Goal: Find specific page/section: Find specific page/section

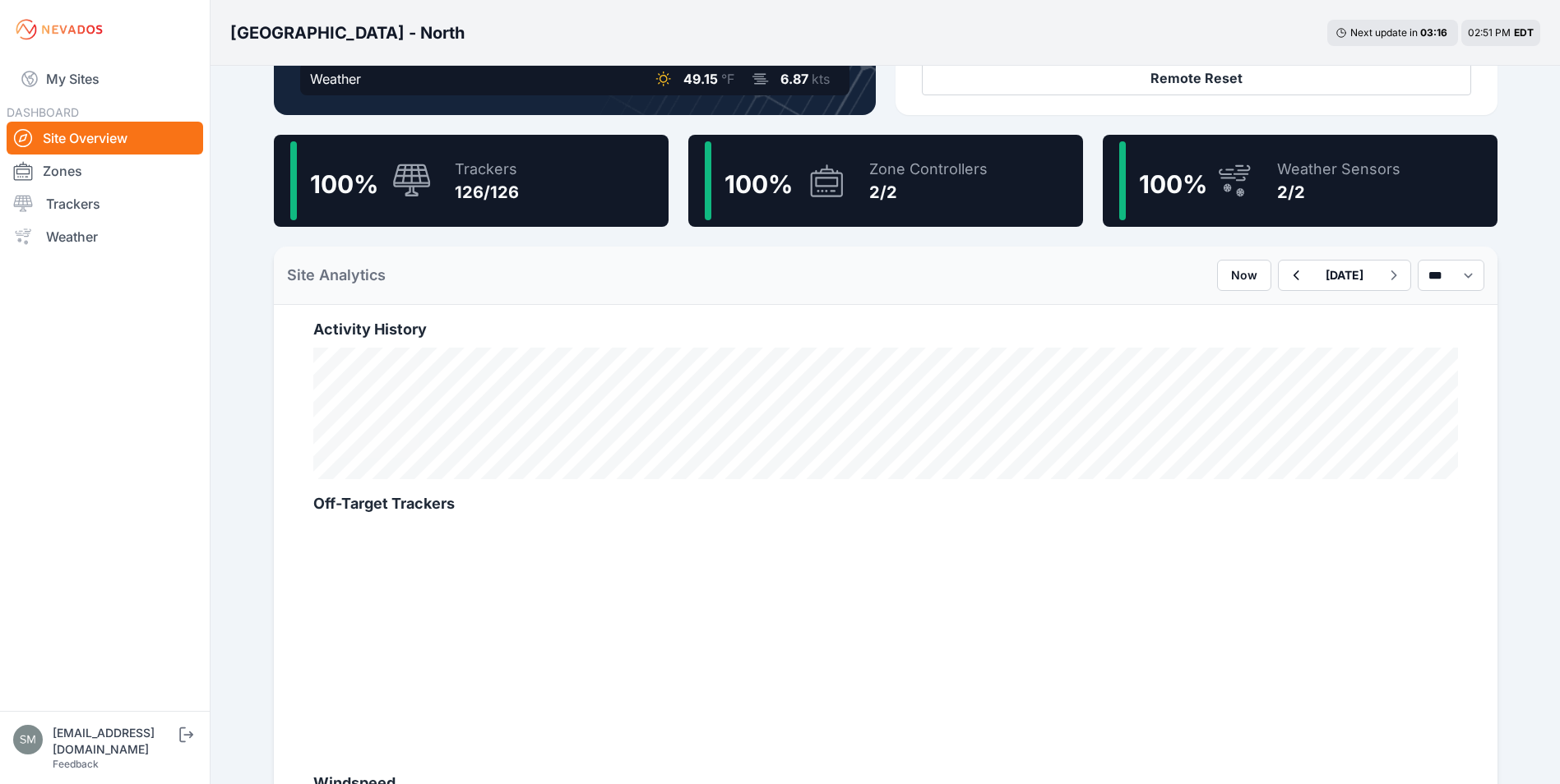
scroll to position [411, 0]
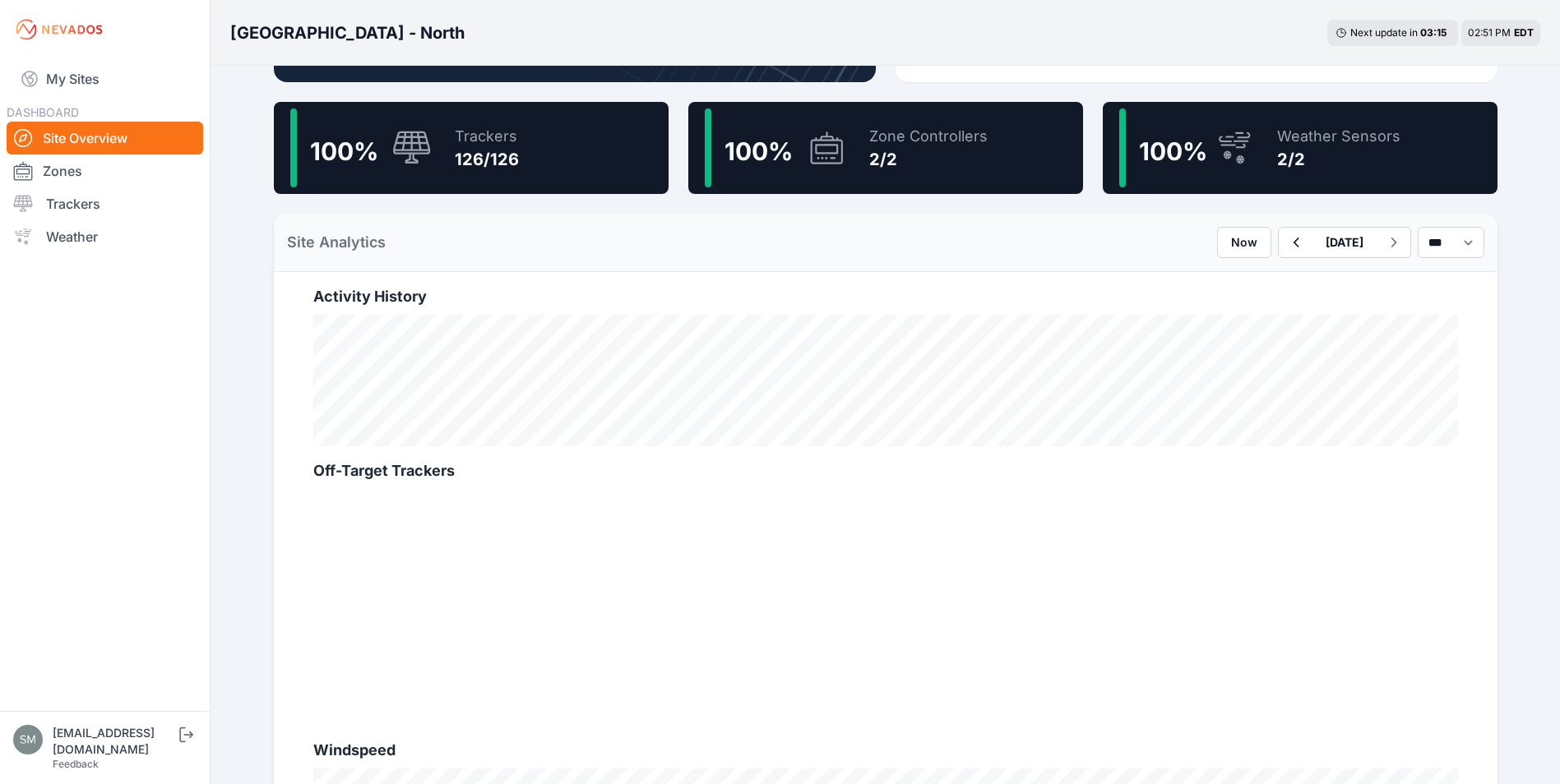
drag, startPoint x: 79, startPoint y: 85, endPoint x: 91, endPoint y: 103, distance: 21.6
click at [79, 85] on link "My Sites" at bounding box center [105, 79] width 196 height 39
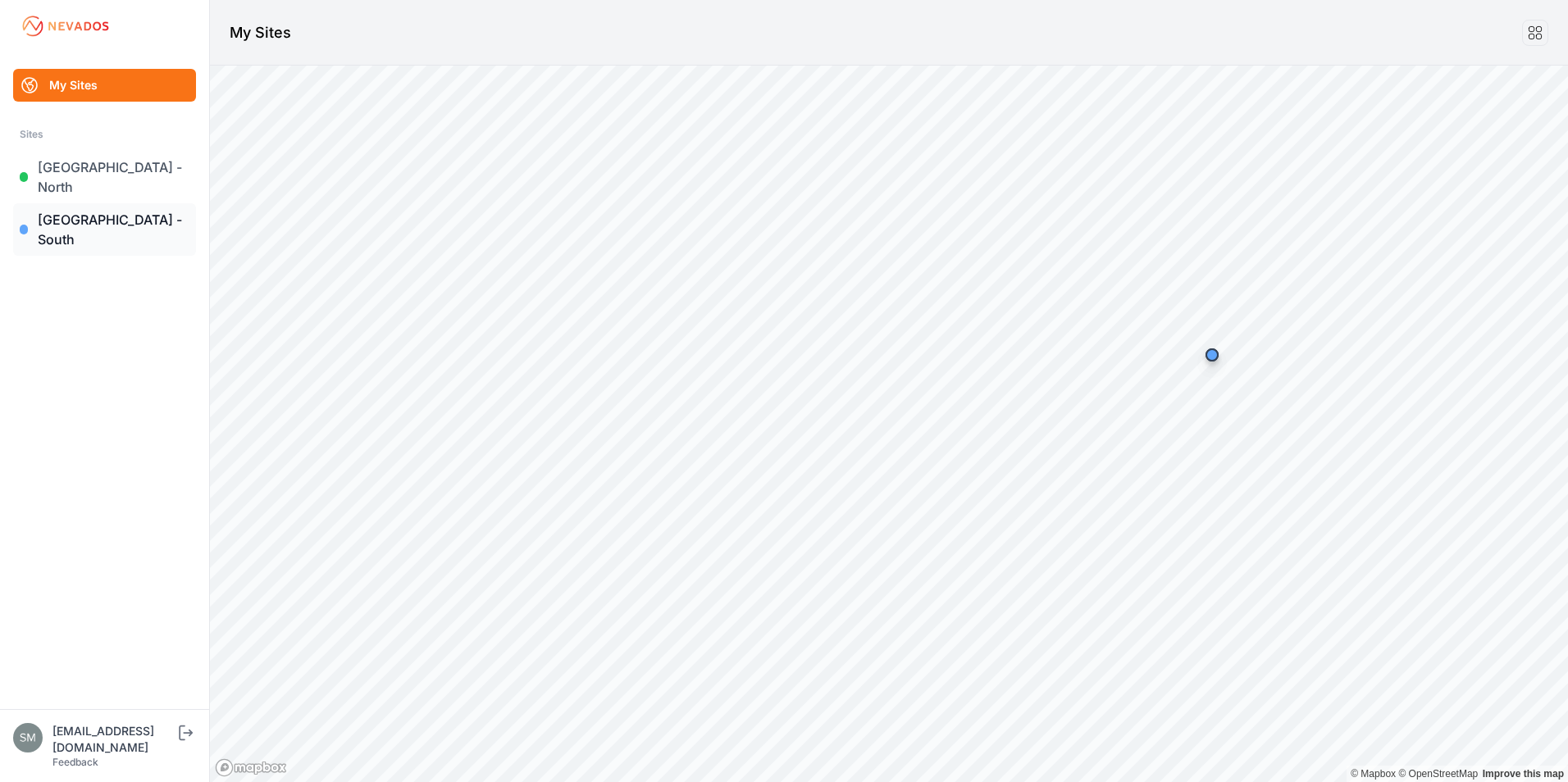
click at [87, 204] on link "[GEOGRAPHIC_DATA] - South" at bounding box center [104, 230] width 183 height 53
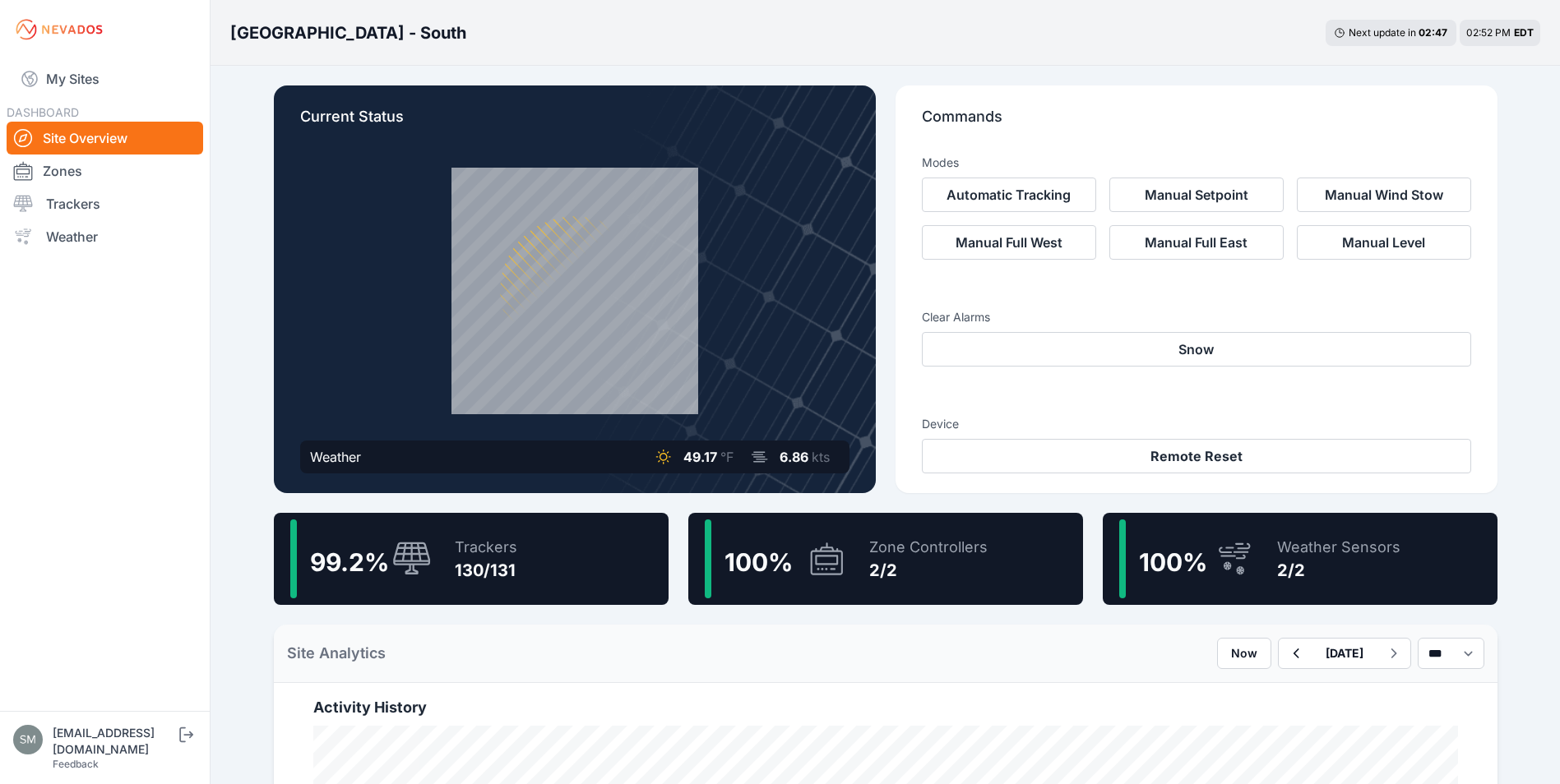
click at [96, 75] on link "My Sites" at bounding box center [105, 79] width 196 height 39
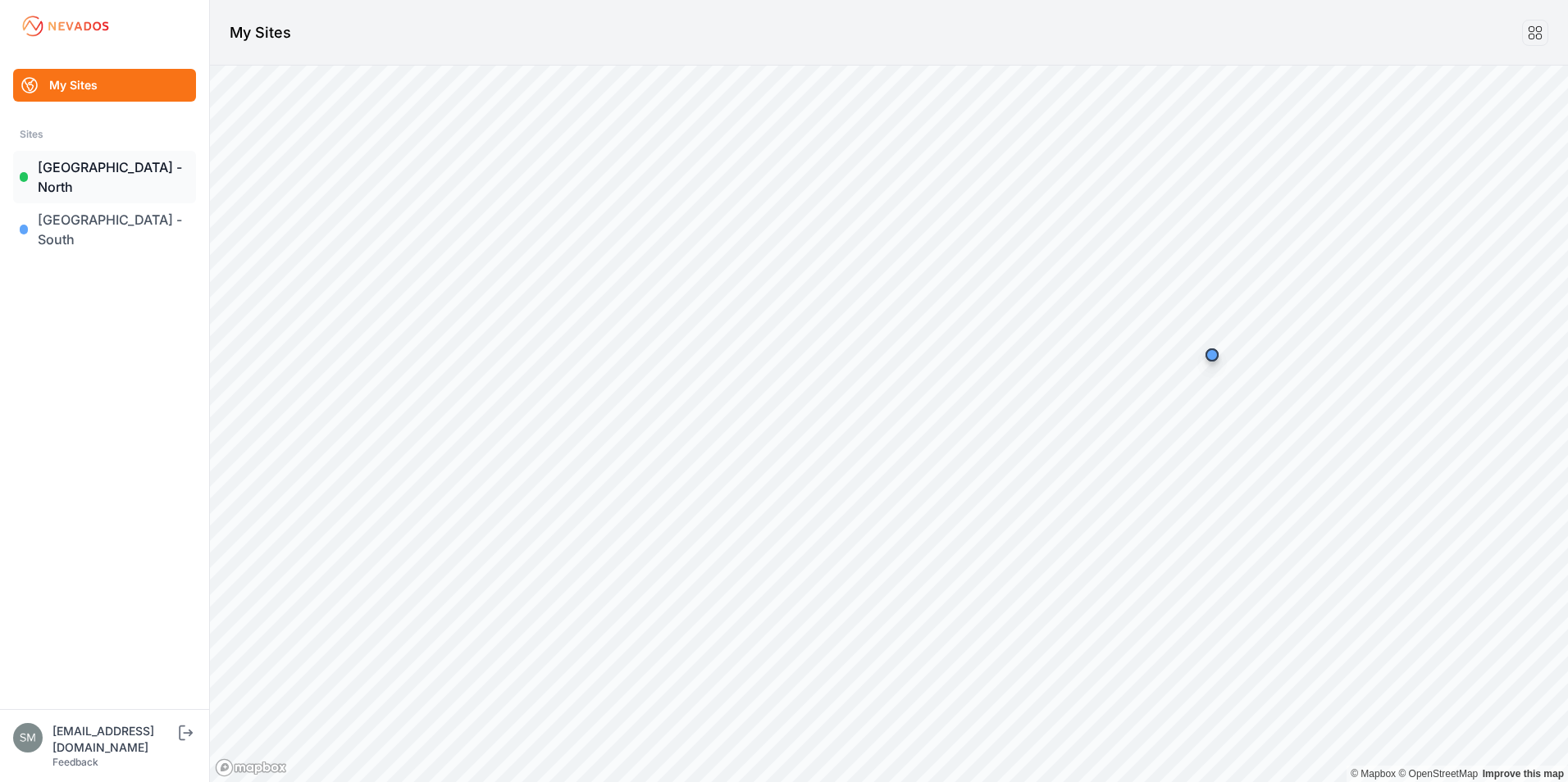
click at [136, 161] on link "[GEOGRAPHIC_DATA] - North" at bounding box center [104, 177] width 183 height 53
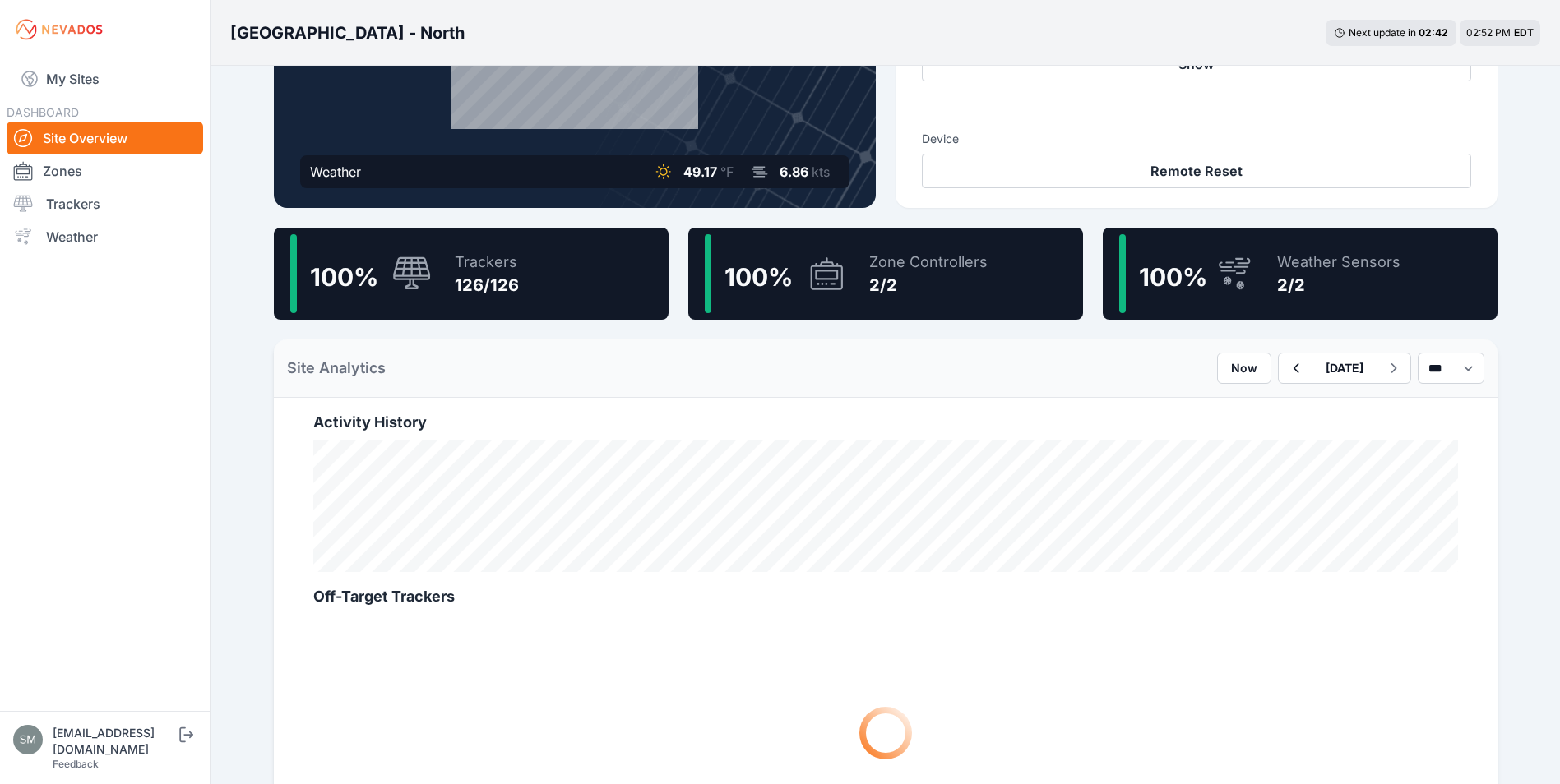
scroll to position [411, 0]
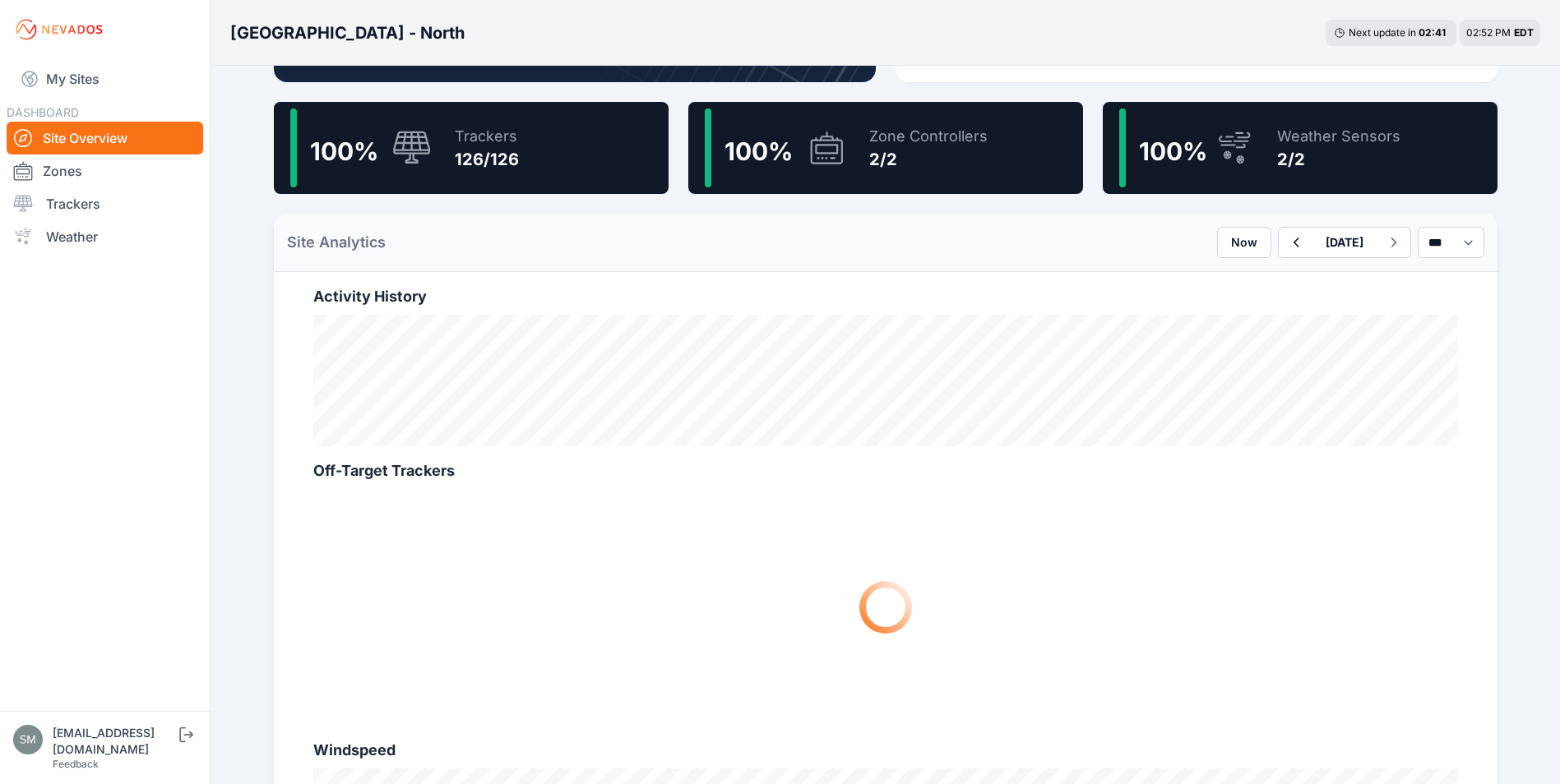
click at [464, 132] on div "Trackers" at bounding box center [487, 136] width 64 height 23
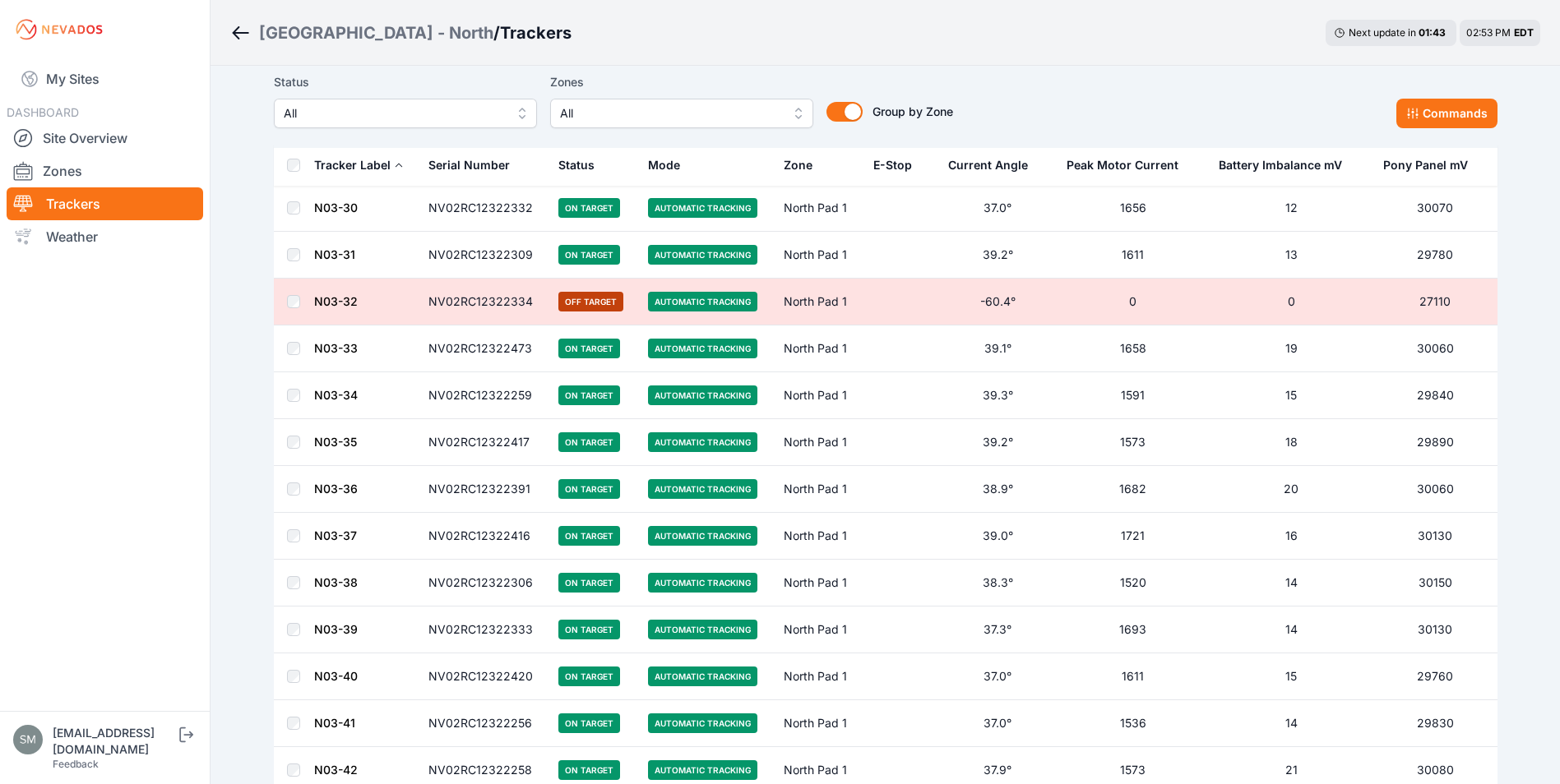
scroll to position [2349, 0]
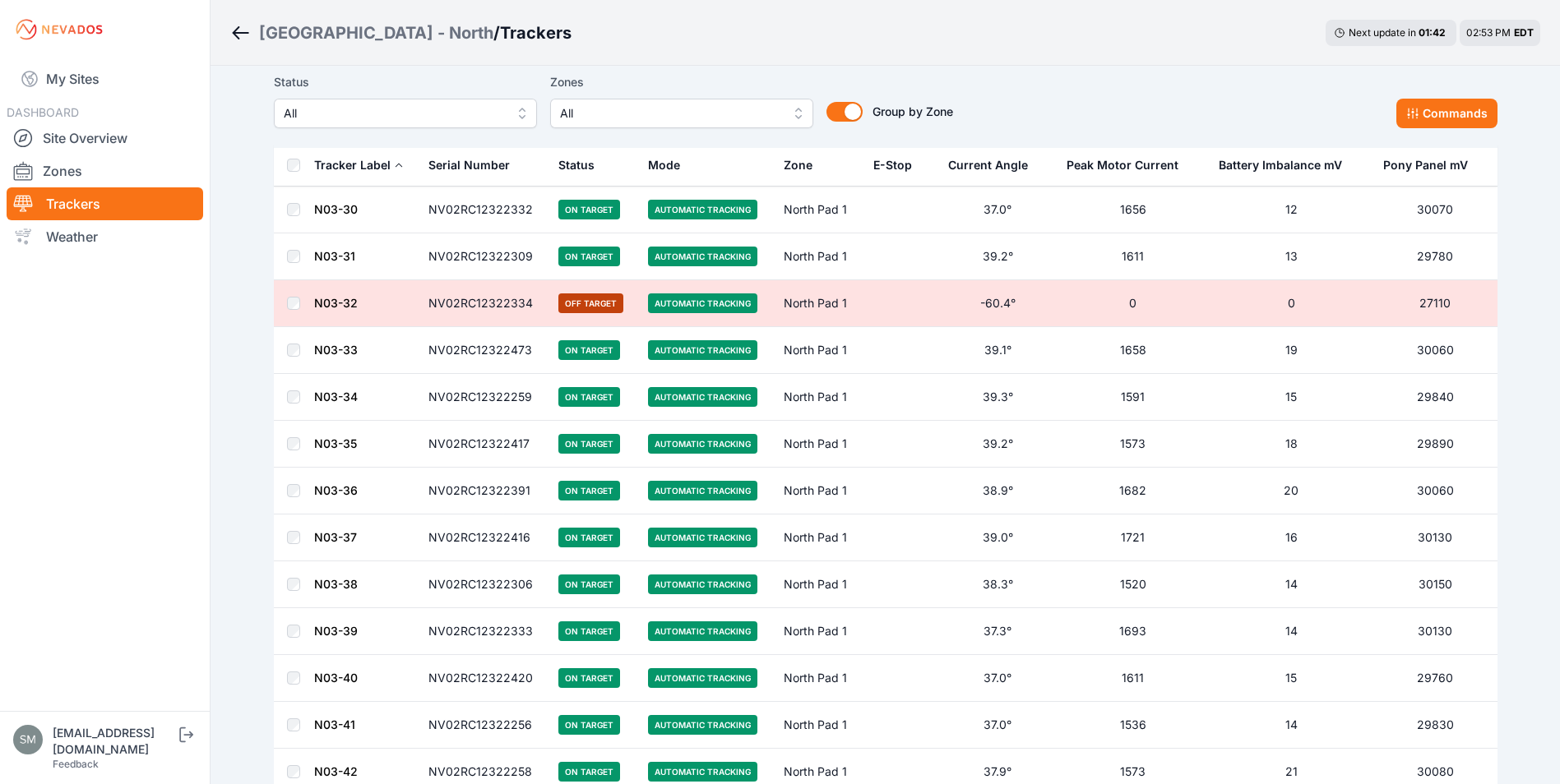
click at [431, 304] on td "NV02RC12322334" at bounding box center [484, 304] width 131 height 47
click at [329, 298] on link "N03-32" at bounding box center [335, 303] width 43 height 14
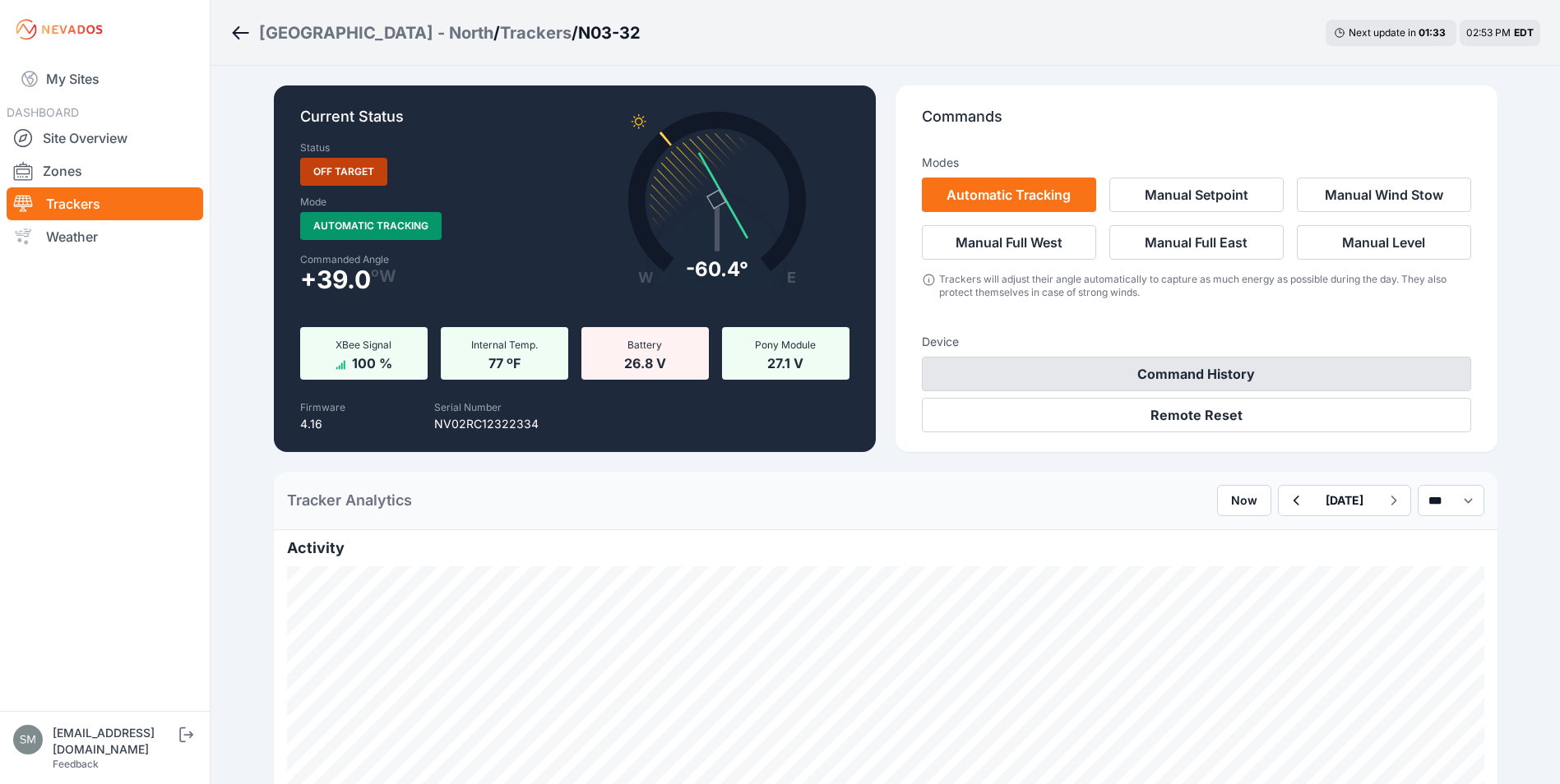
click at [1096, 372] on button "Command History" at bounding box center [1197, 374] width 549 height 35
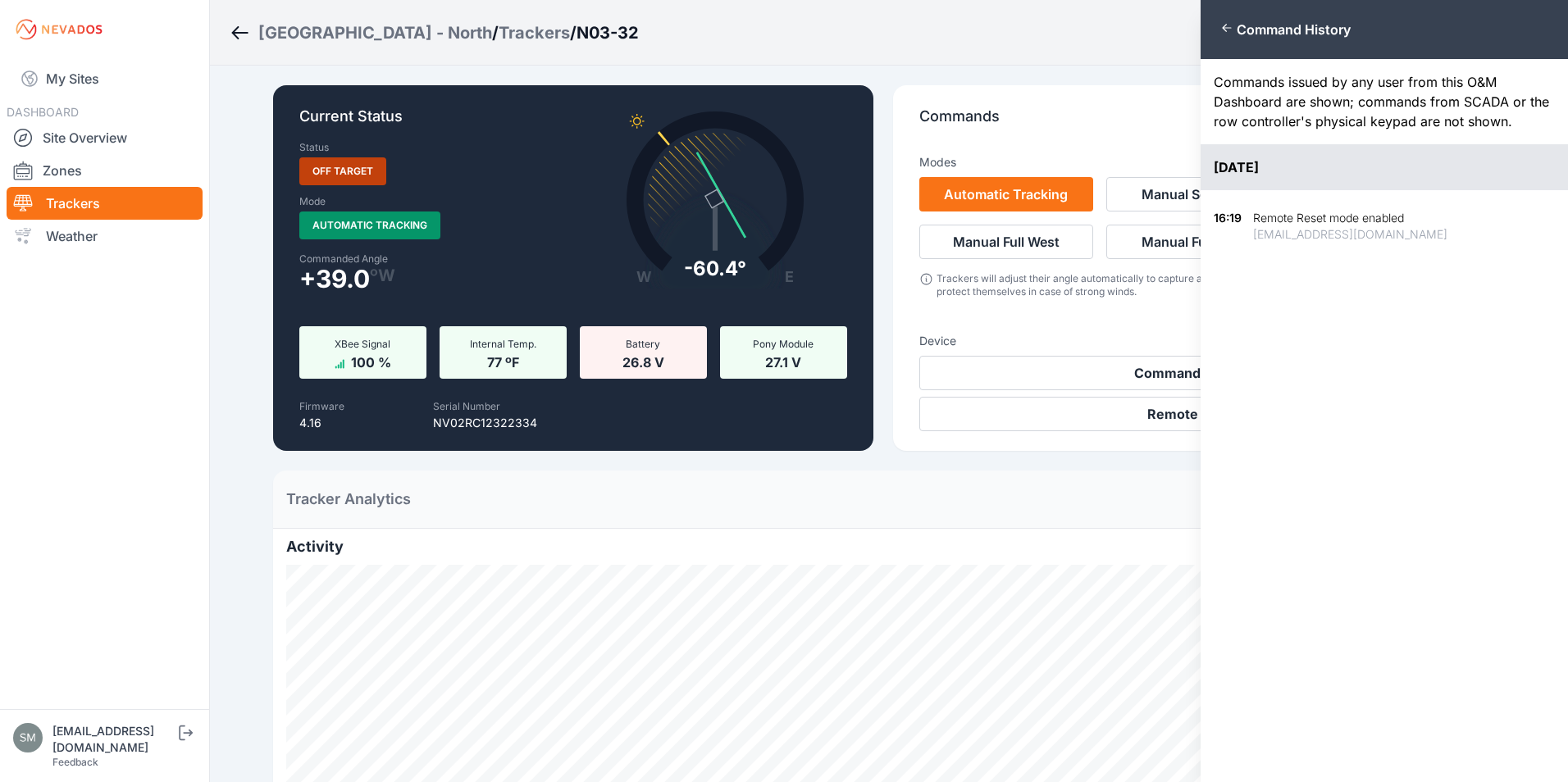
click at [1225, 21] on icon "button" at bounding box center [1226, 27] width 13 height 13
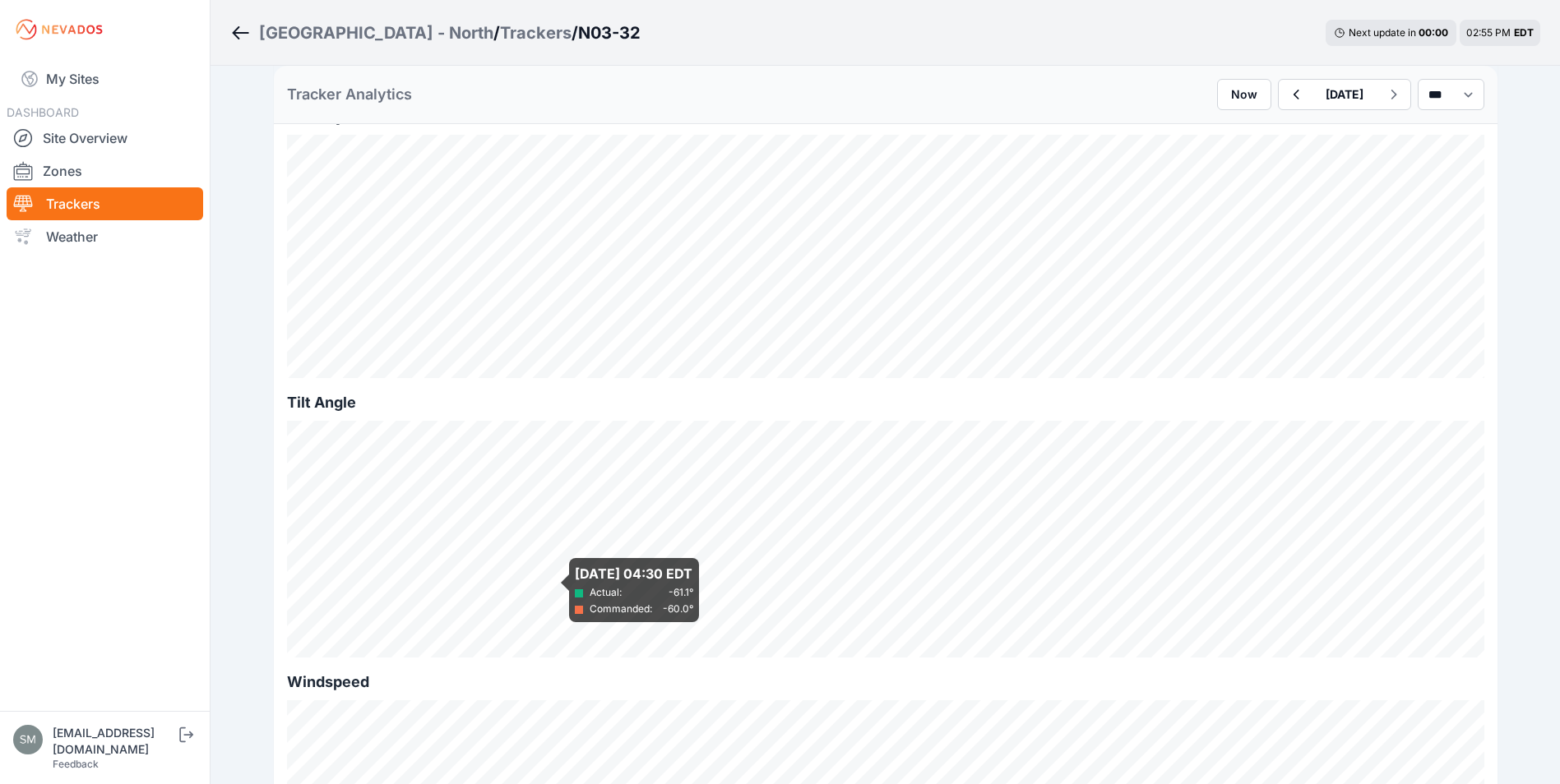
scroll to position [411, 0]
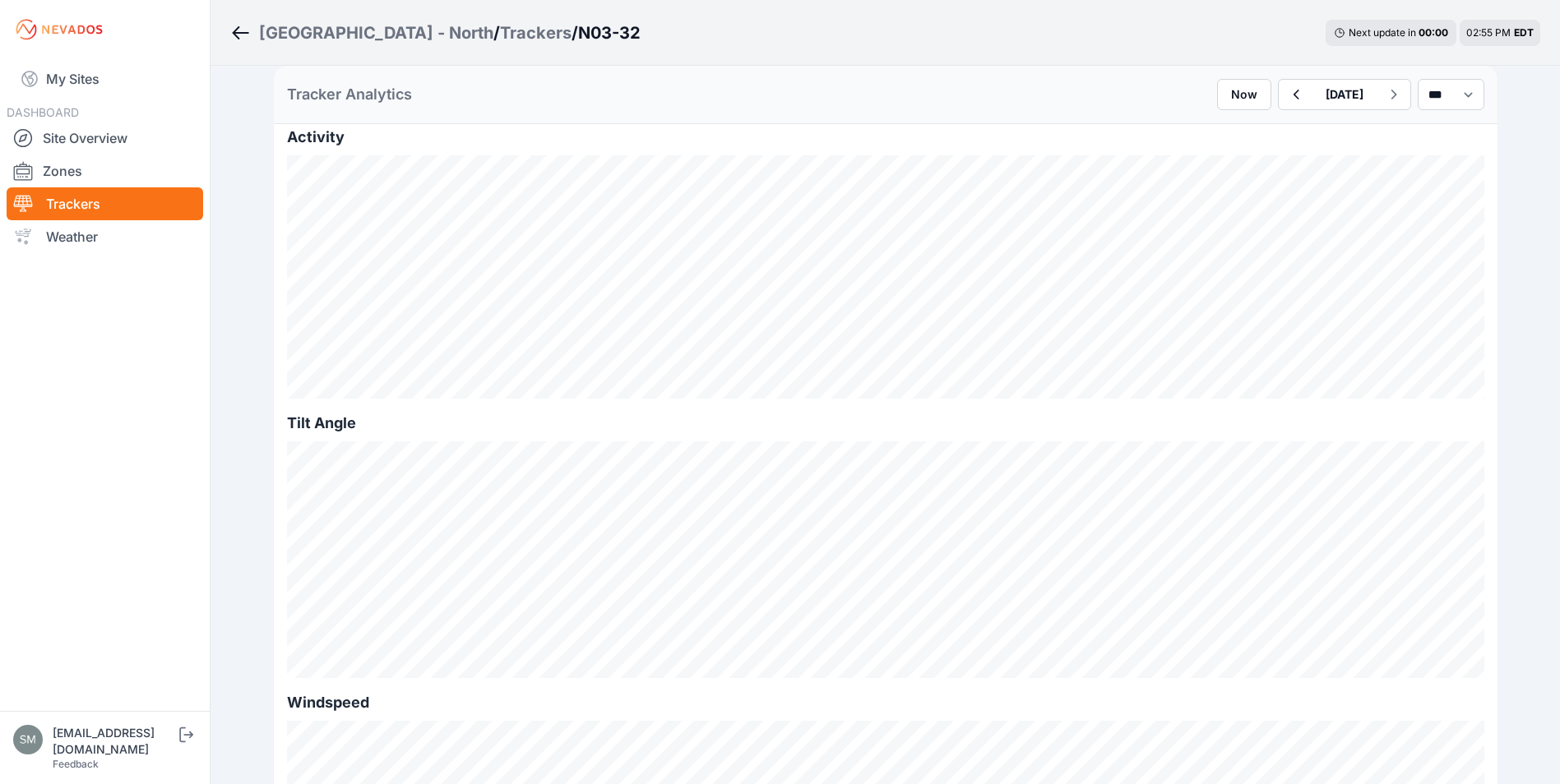
click at [225, 28] on div "[GEOGRAPHIC_DATA] - North / Trackers / N03-32 Next update in 00 : 00 02:55 PM E…" at bounding box center [885, 32] width 1349 height 65
click at [238, 37] on icon "Breadcrumb" at bounding box center [236, 32] width 8 height 13
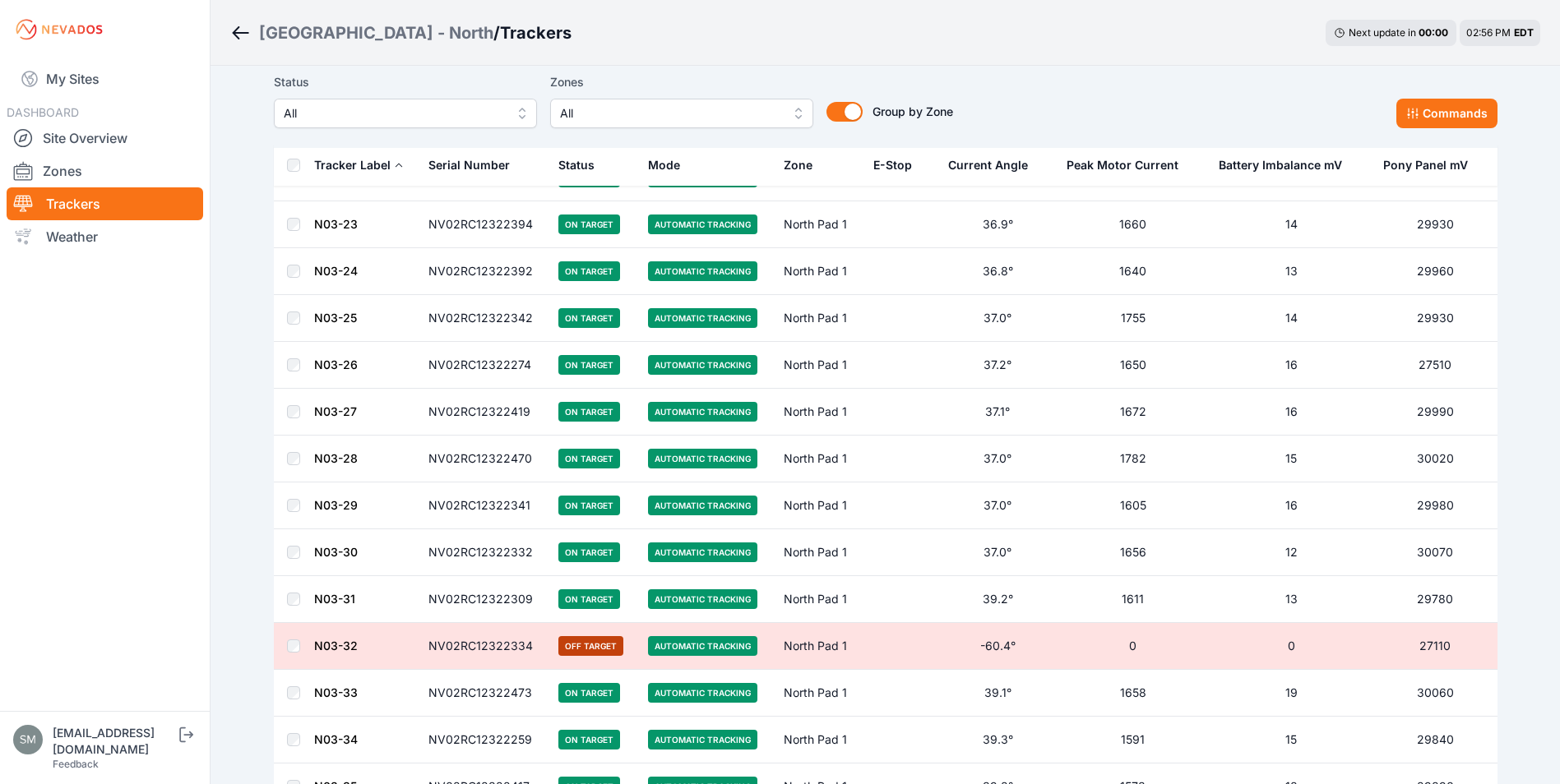
scroll to position [2020, 0]
